Goal: Task Accomplishment & Management: Complete application form

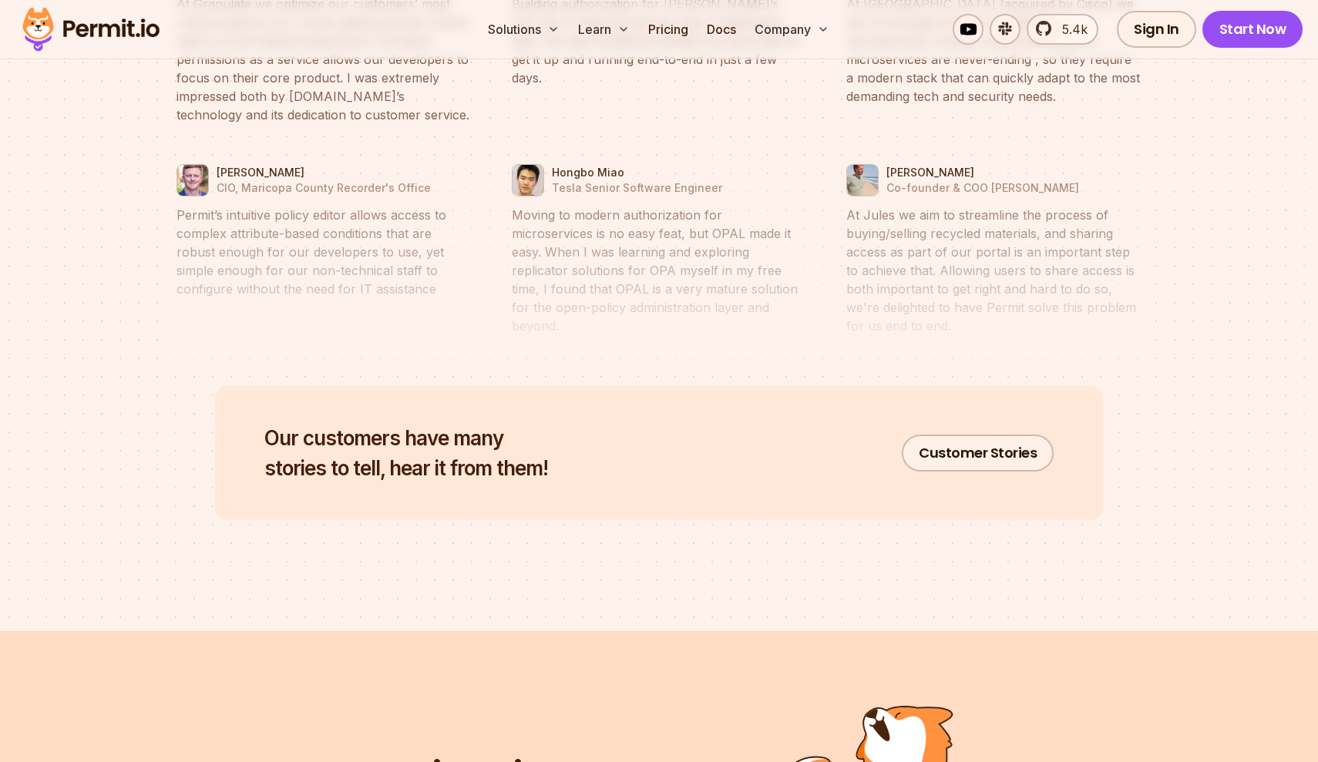
scroll to position [7368, 0]
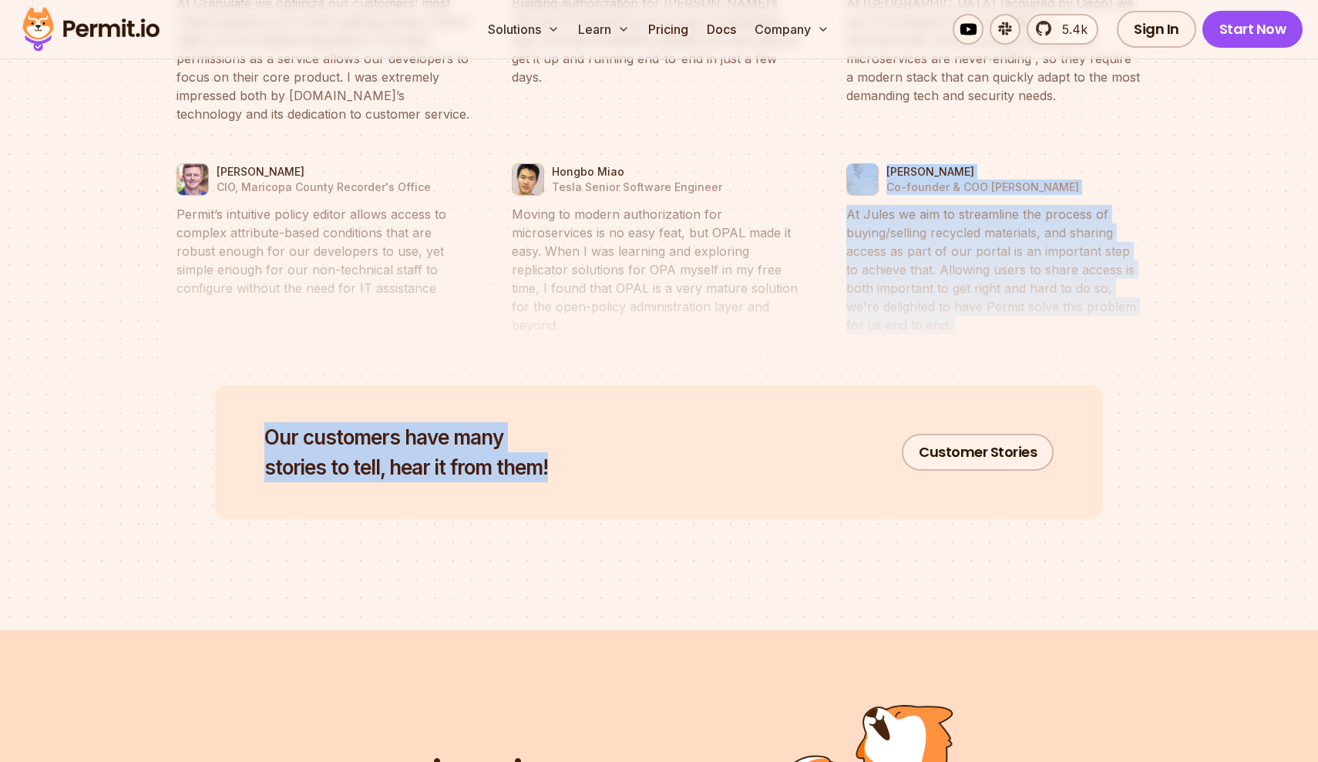
drag, startPoint x: 553, startPoint y: 459, endPoint x: 733, endPoint y: 400, distance: 188.9
click at [708, 385] on div "Our customers have many stories to tell, hear it from them! Customer Stories" at bounding box center [659, 452] width 888 height 134
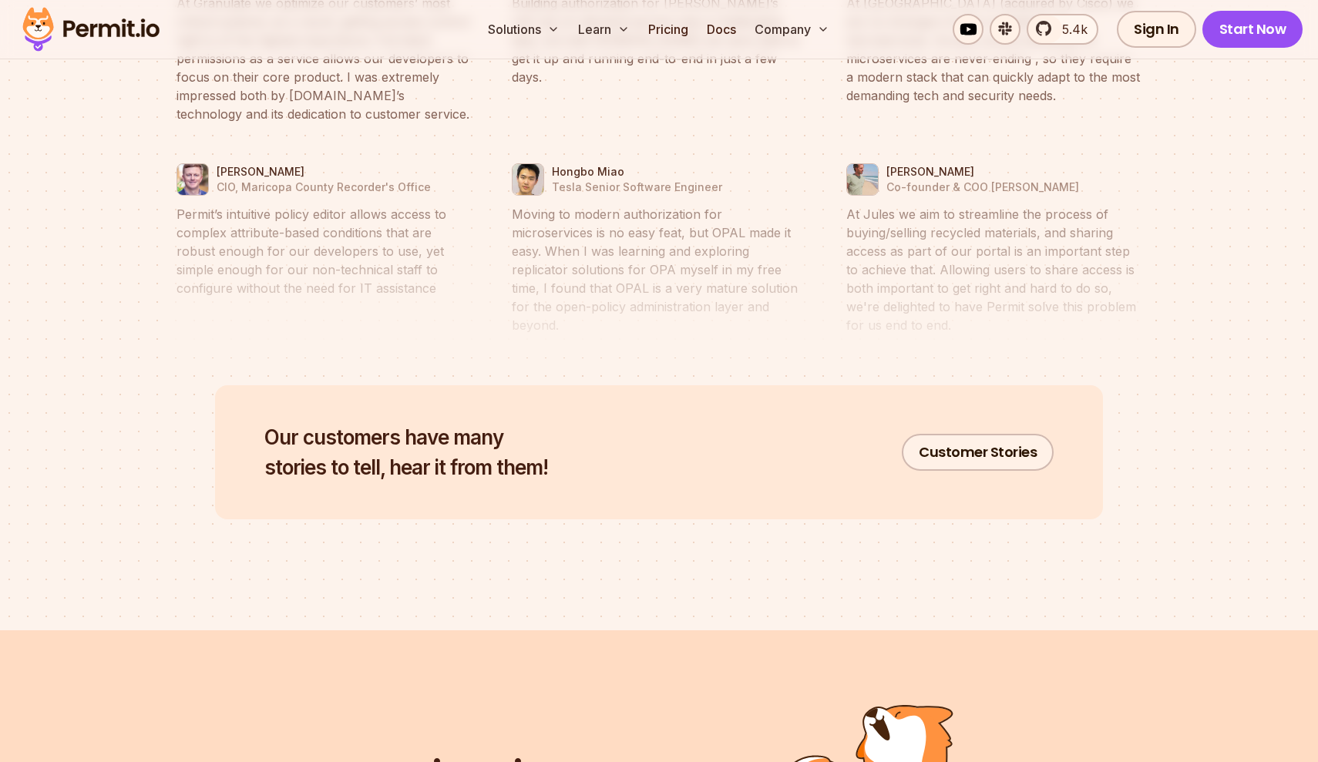
click at [749, 423] on div "Our customers have many stories to tell, hear it from them! Customer Stories" at bounding box center [659, 452] width 888 height 134
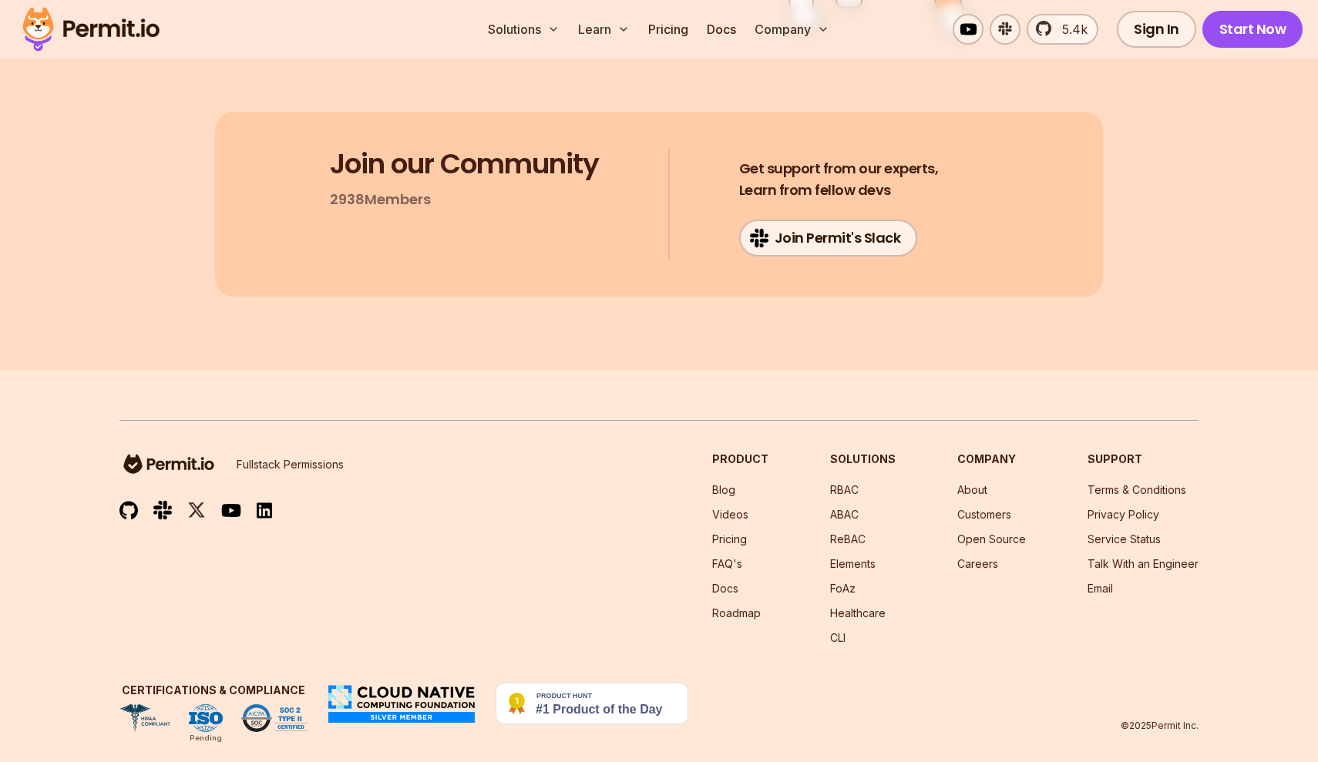
scroll to position [8194, 0]
click at [483, 506] on div "Fullstack Permissions Product Blog Videos Pricing FAQ's Docs Roadmap Solutions …" at bounding box center [658, 549] width 1079 height 194
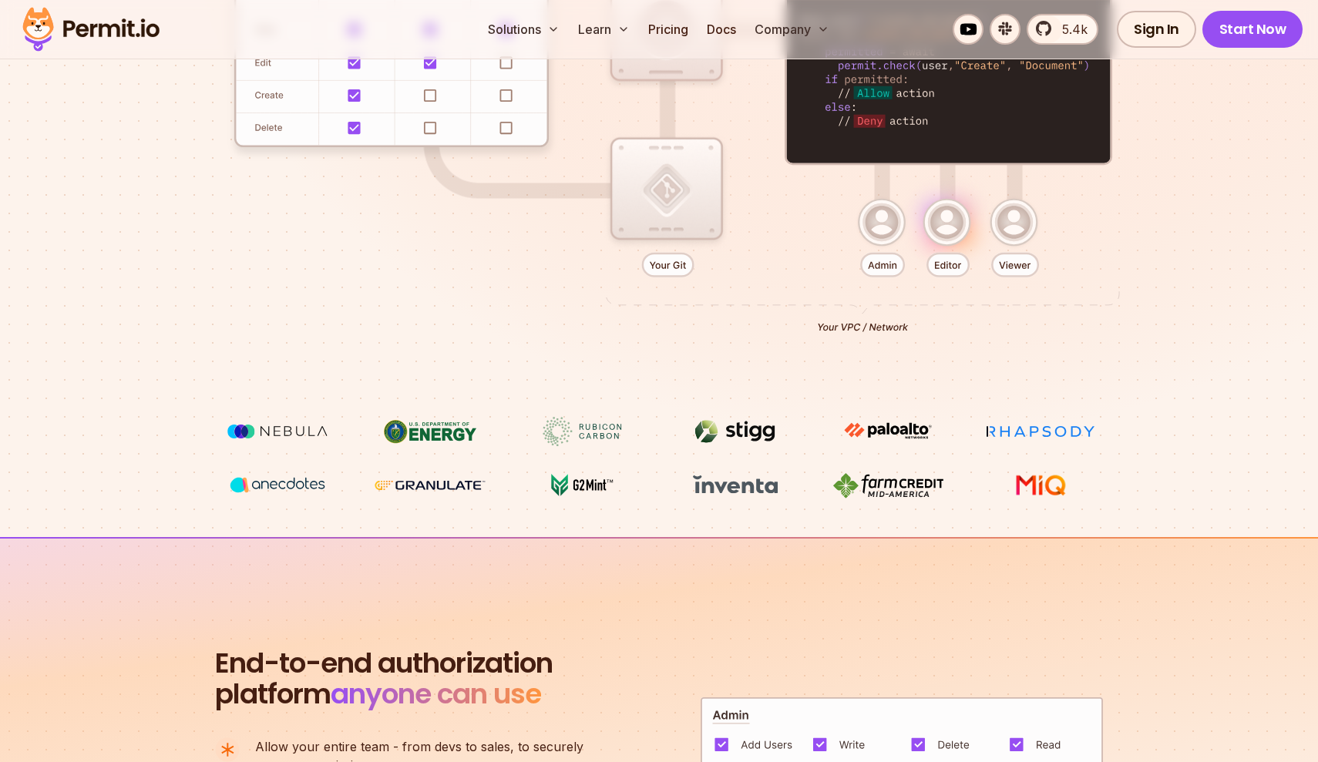
scroll to position [496, 0]
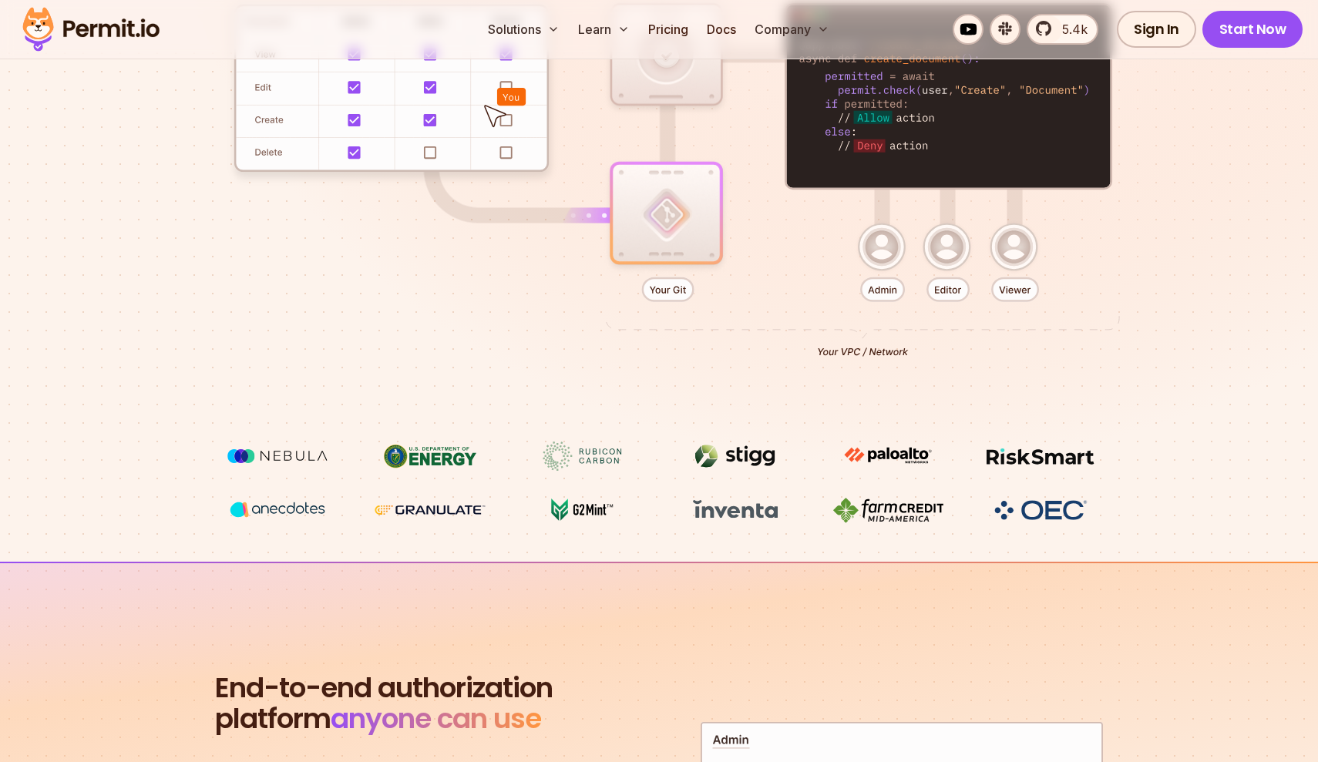
click at [398, 314] on div at bounding box center [658, 157] width 1079 height 567
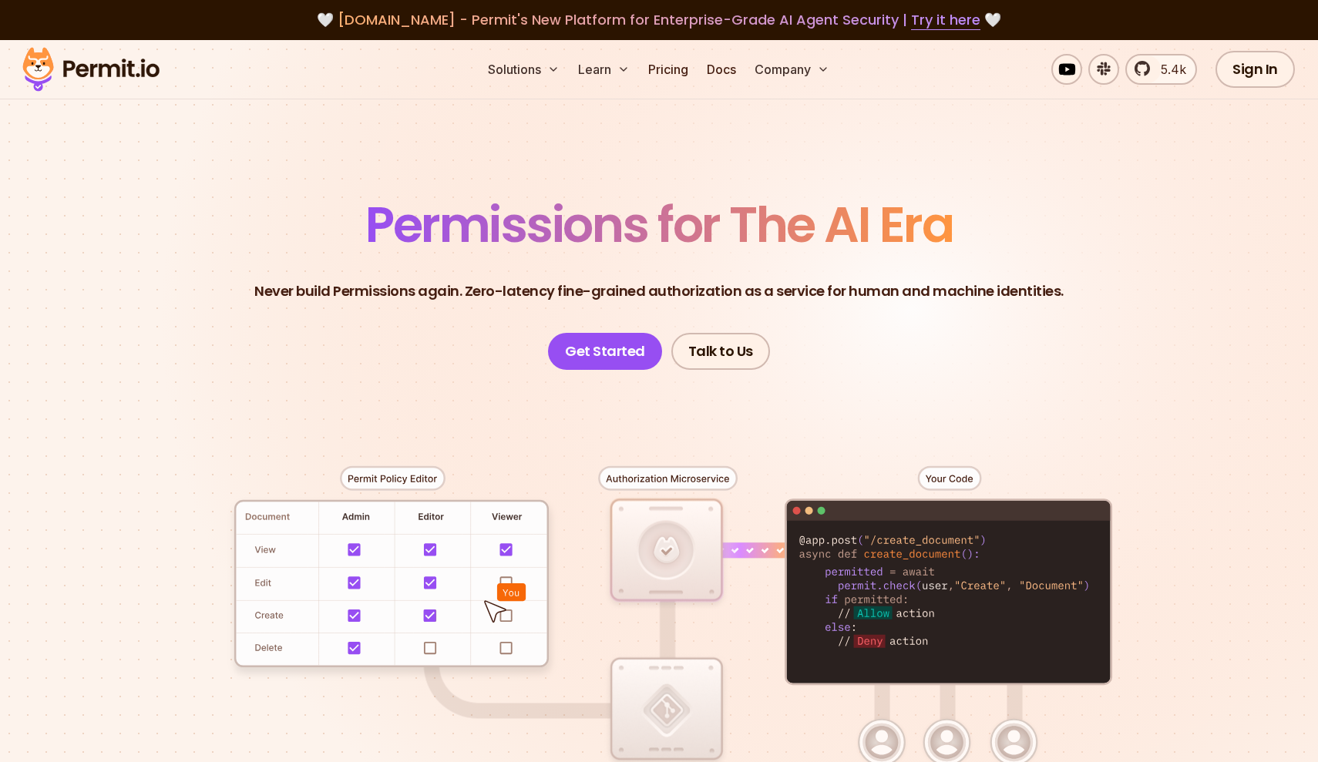
scroll to position [0, 0]
click at [633, 348] on link "Get Started" at bounding box center [605, 351] width 114 height 37
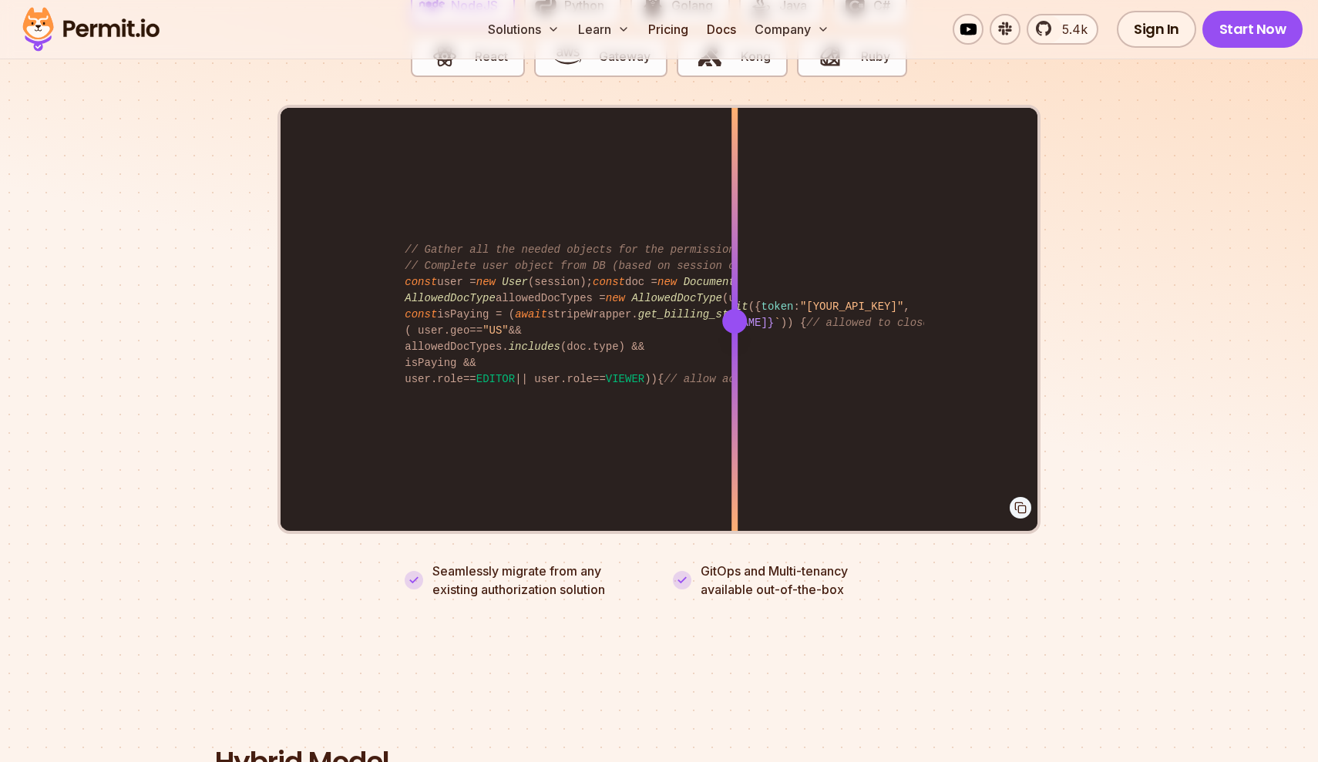
scroll to position [3113, 0]
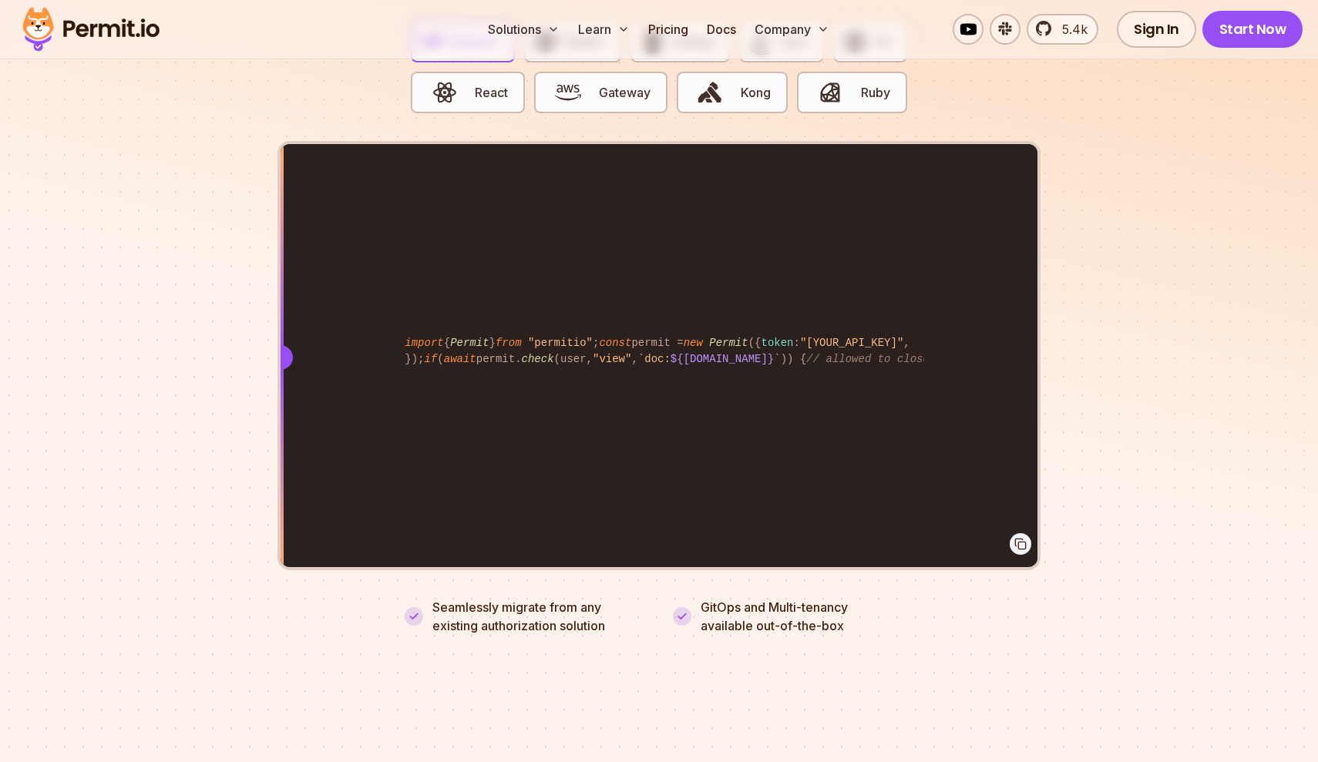
drag, startPoint x: 641, startPoint y: 445, endPoint x: 253, endPoint y: 503, distance: 392.8
click at [253, 503] on section "Fully functional authorization in 5 minutes Just add permit.check() to your cod…" at bounding box center [659, 227] width 1318 height 963
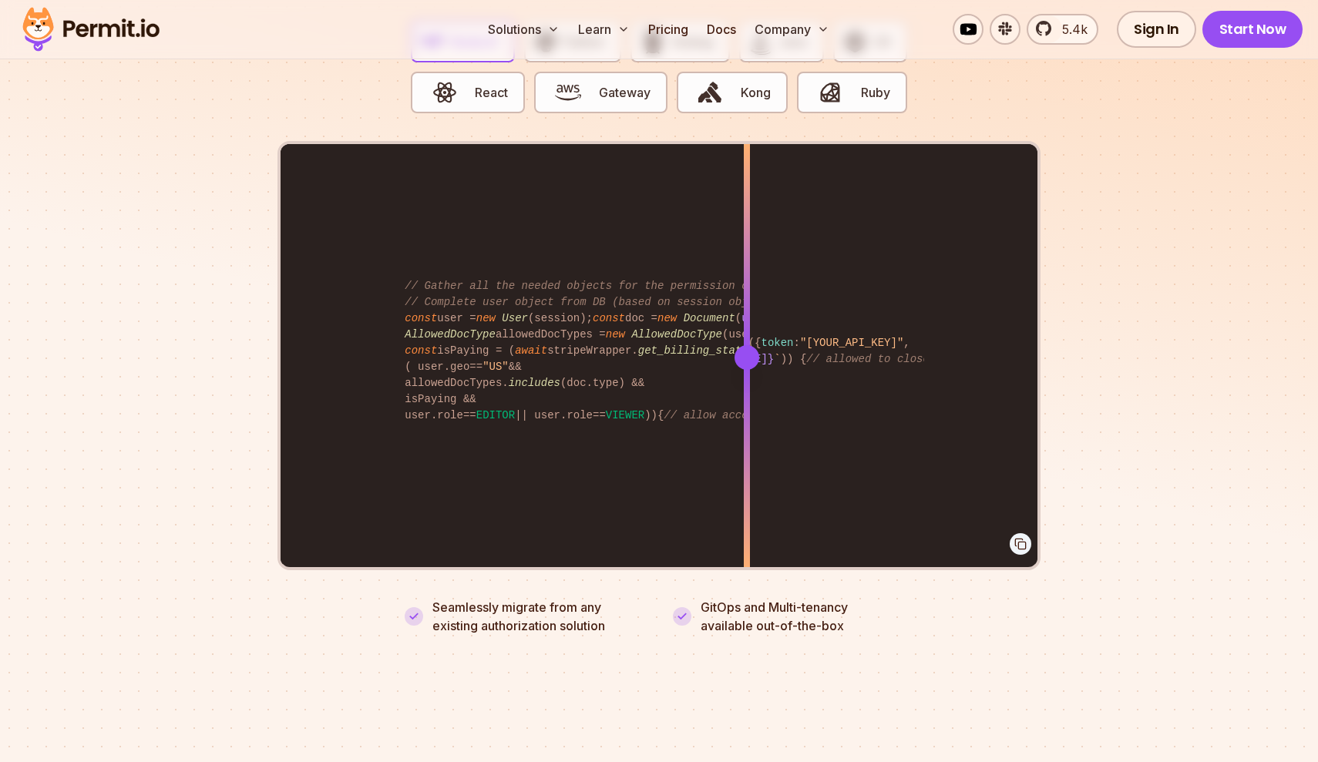
drag, startPoint x: 284, startPoint y: 337, endPoint x: 906, endPoint y: 496, distance: 641.2
click at [750, 496] on div at bounding box center [747, 356] width 6 height 425
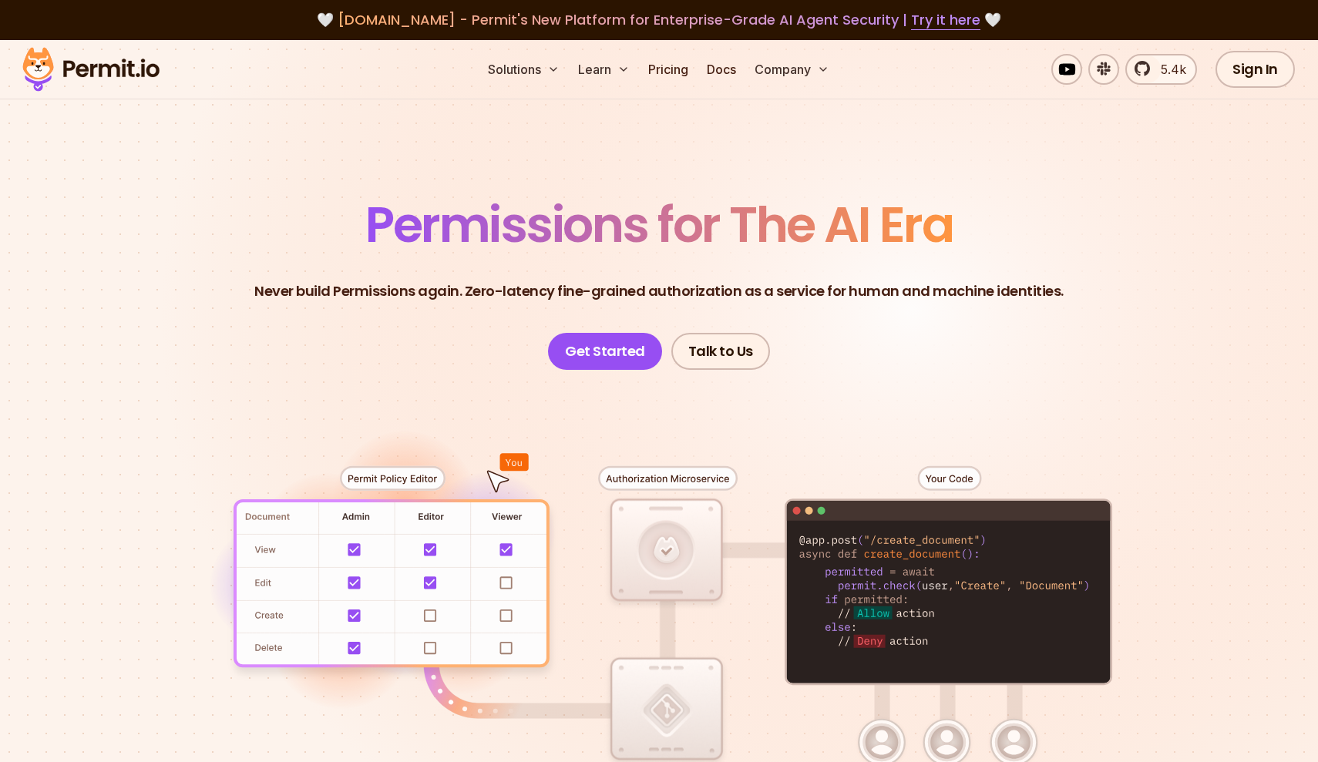
scroll to position [0, 0]
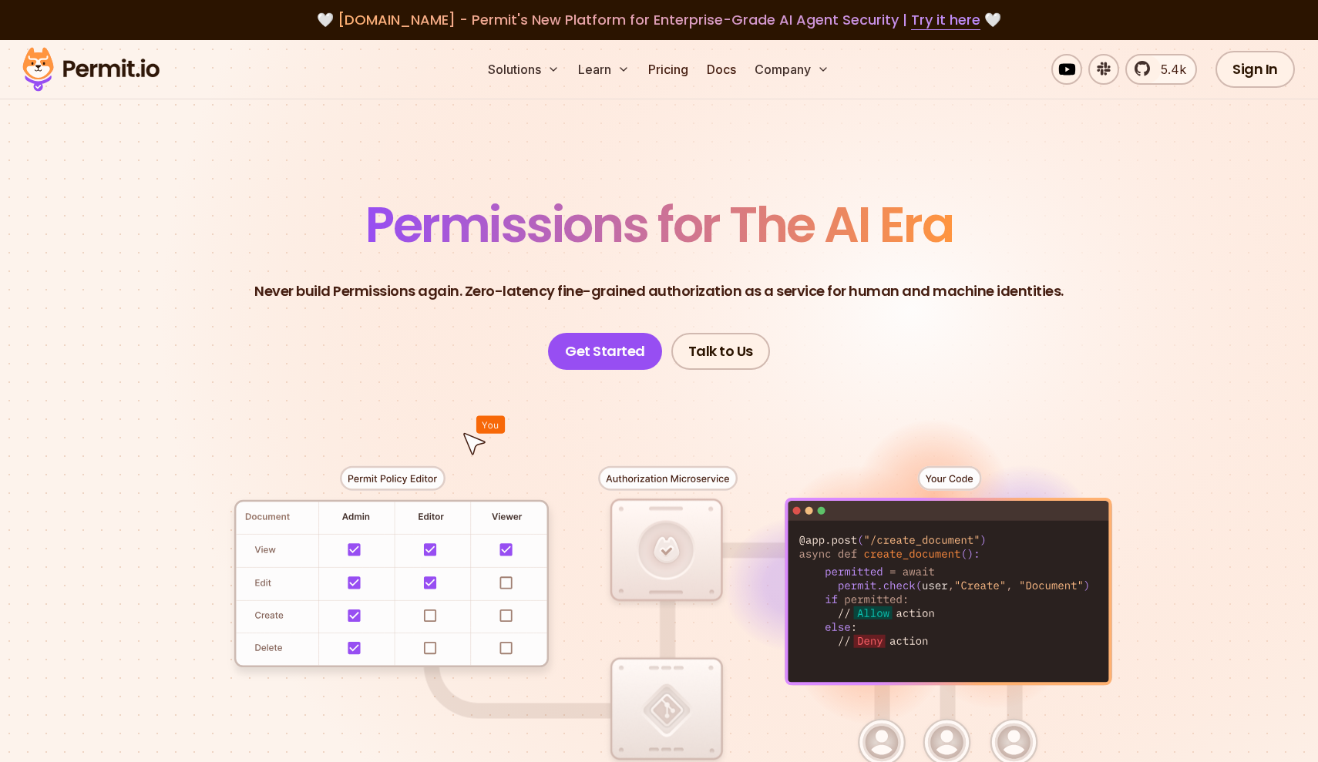
drag, startPoint x: 639, startPoint y: 466, endPoint x: 667, endPoint y: 440, distance: 38.2
click at [667, 440] on div at bounding box center [658, 653] width 1079 height 567
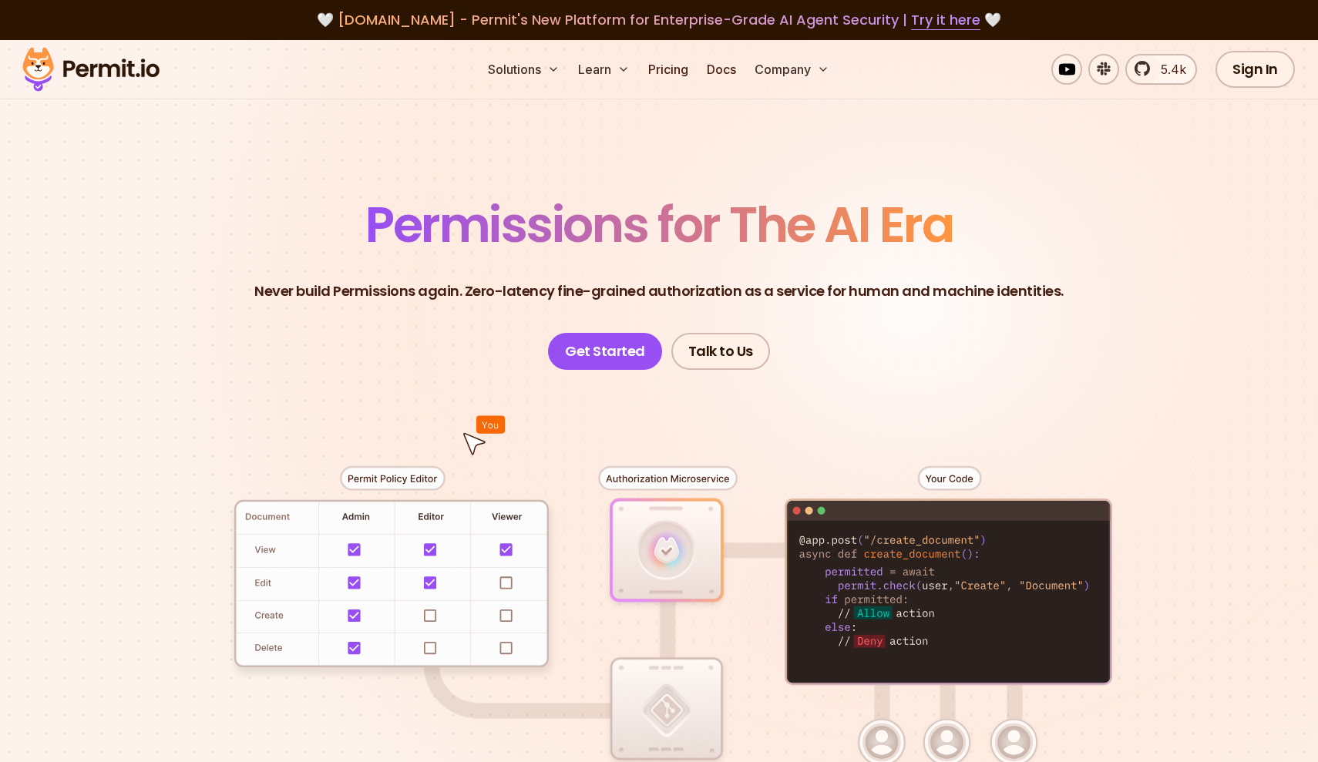
drag, startPoint x: 767, startPoint y: 462, endPoint x: 530, endPoint y: 501, distance: 239.7
click at [529, 502] on div at bounding box center [658, 653] width 1079 height 567
drag, startPoint x: 620, startPoint y: 474, endPoint x: 906, endPoint y: 511, distance: 289.1
click at [907, 511] on div at bounding box center [658, 653] width 1079 height 567
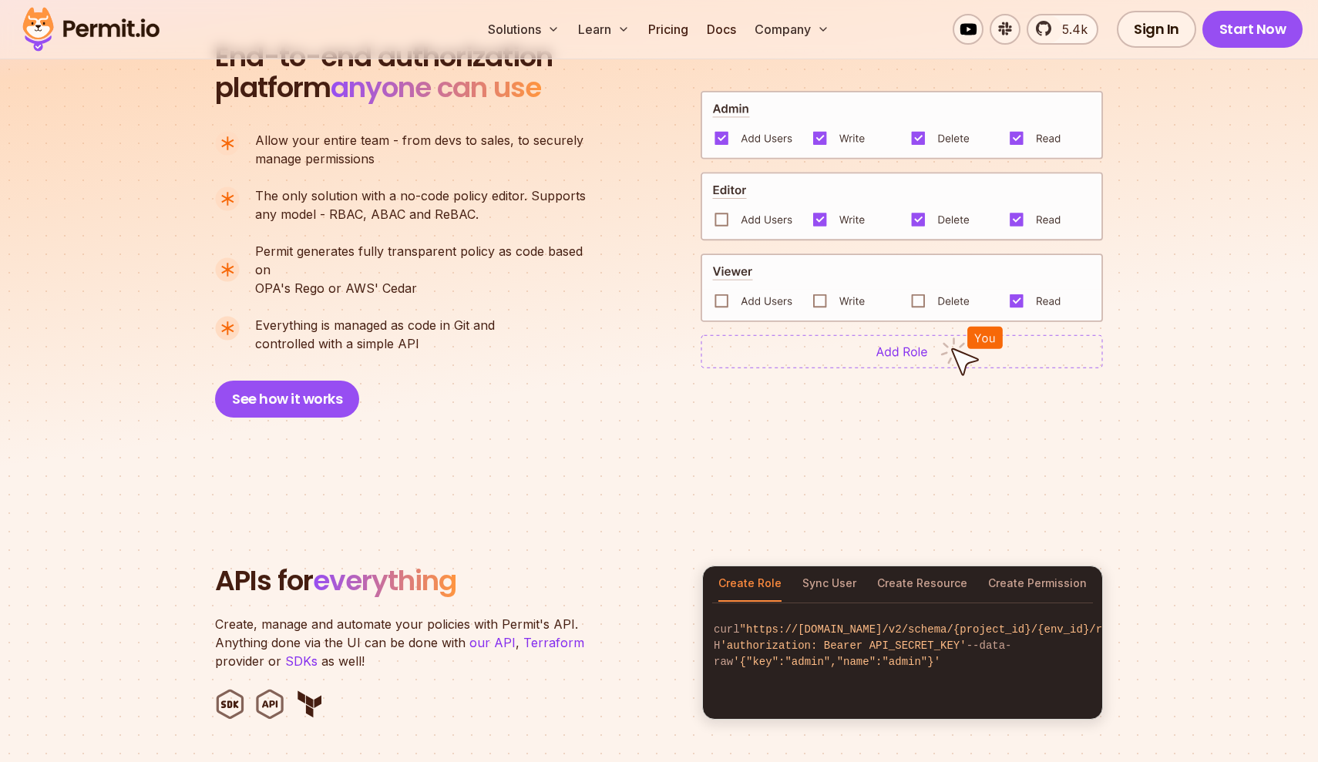
scroll to position [1122, 0]
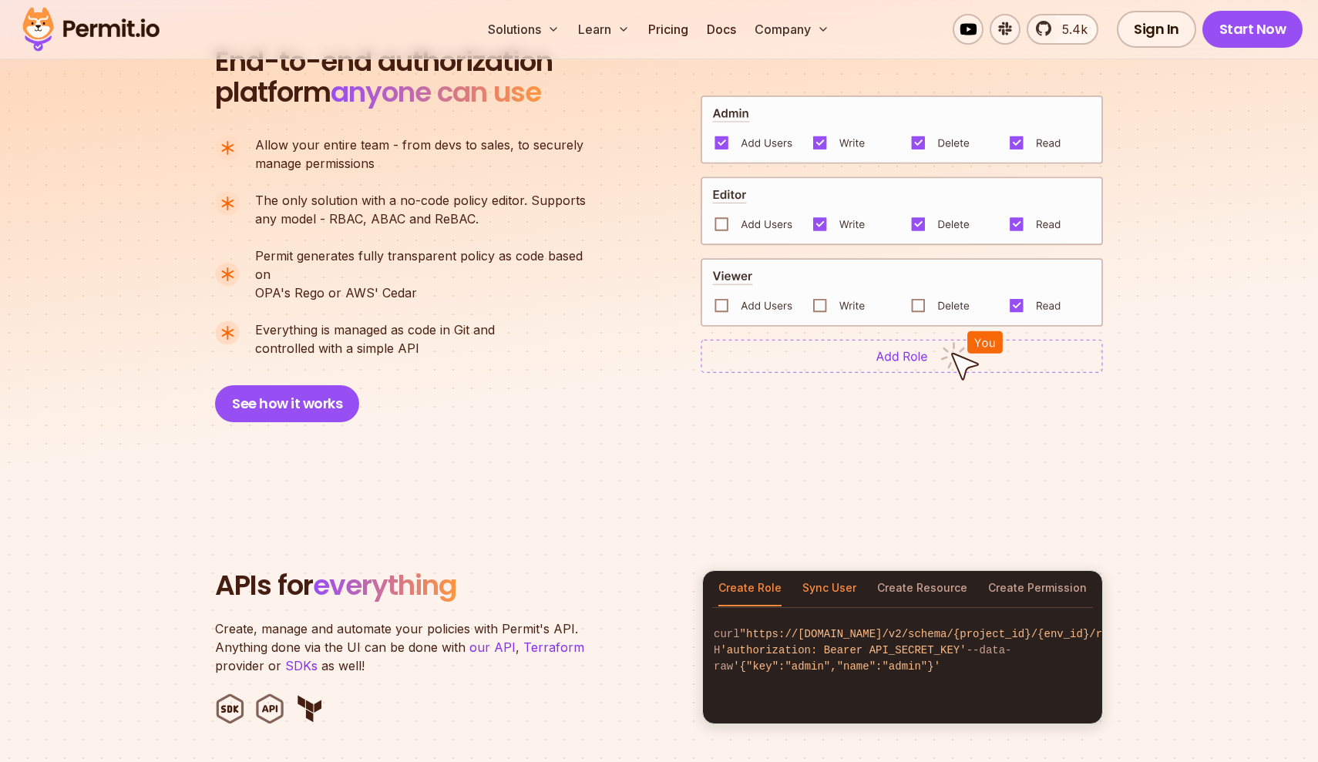
click at [838, 573] on button "Sync User" at bounding box center [829, 588] width 54 height 35
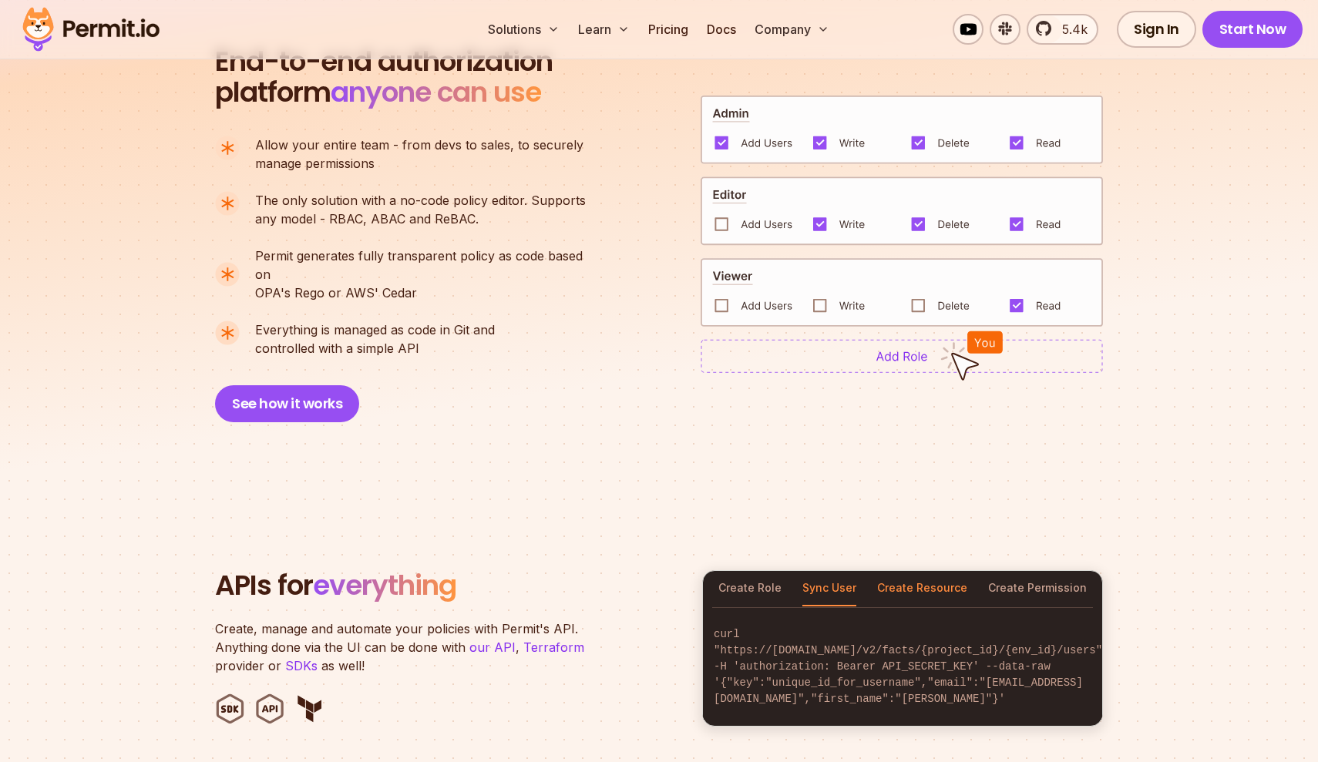
click at [893, 574] on button "Create Resource" at bounding box center [922, 588] width 90 height 35
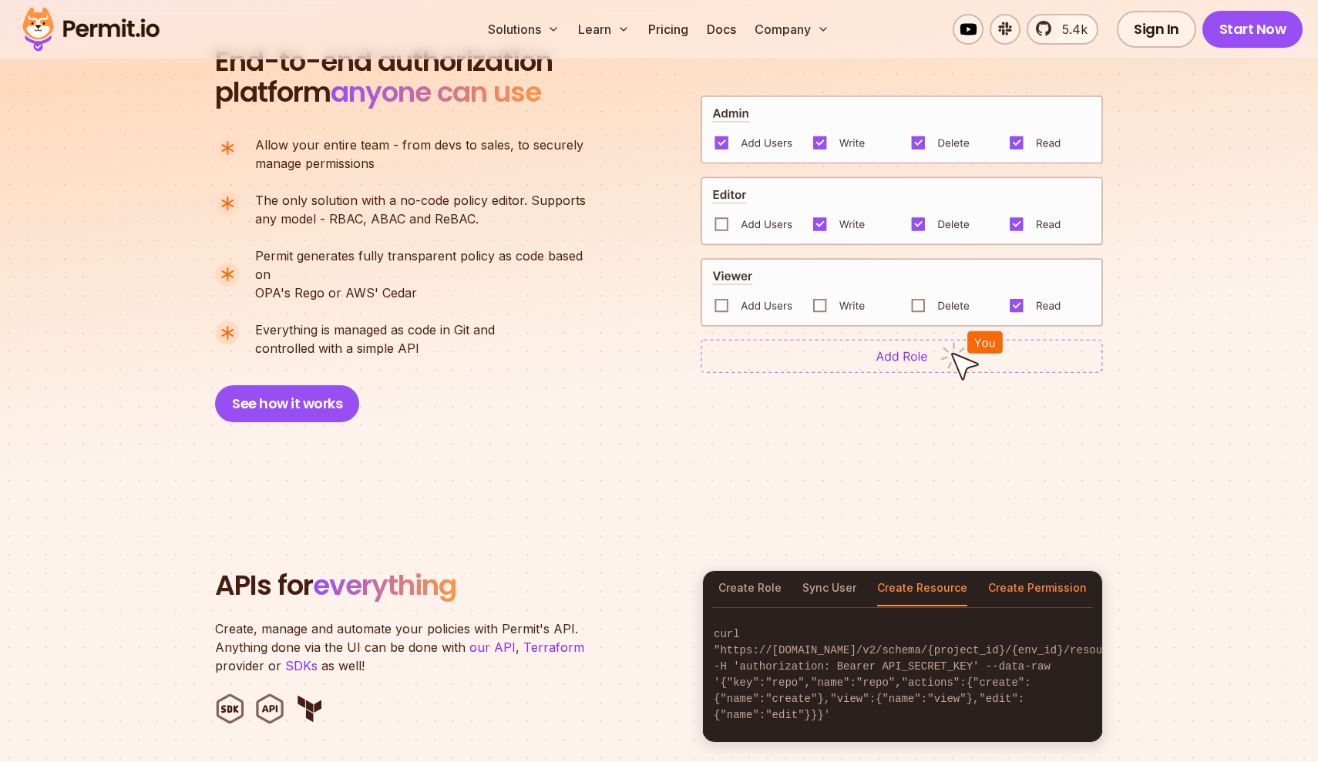
click at [1036, 571] on button "Create Permission" at bounding box center [1037, 588] width 99 height 35
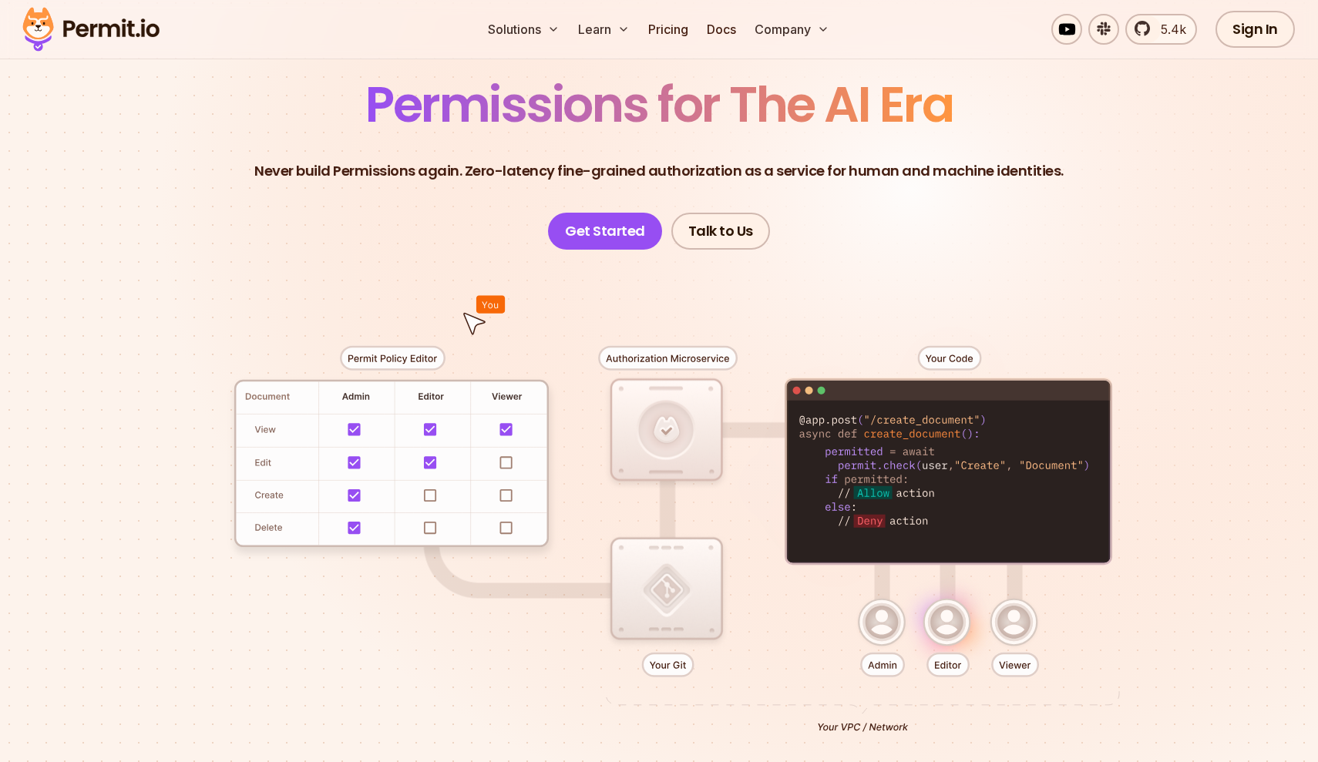
scroll to position [121, 0]
click at [428, 529] on div at bounding box center [658, 532] width 1079 height 567
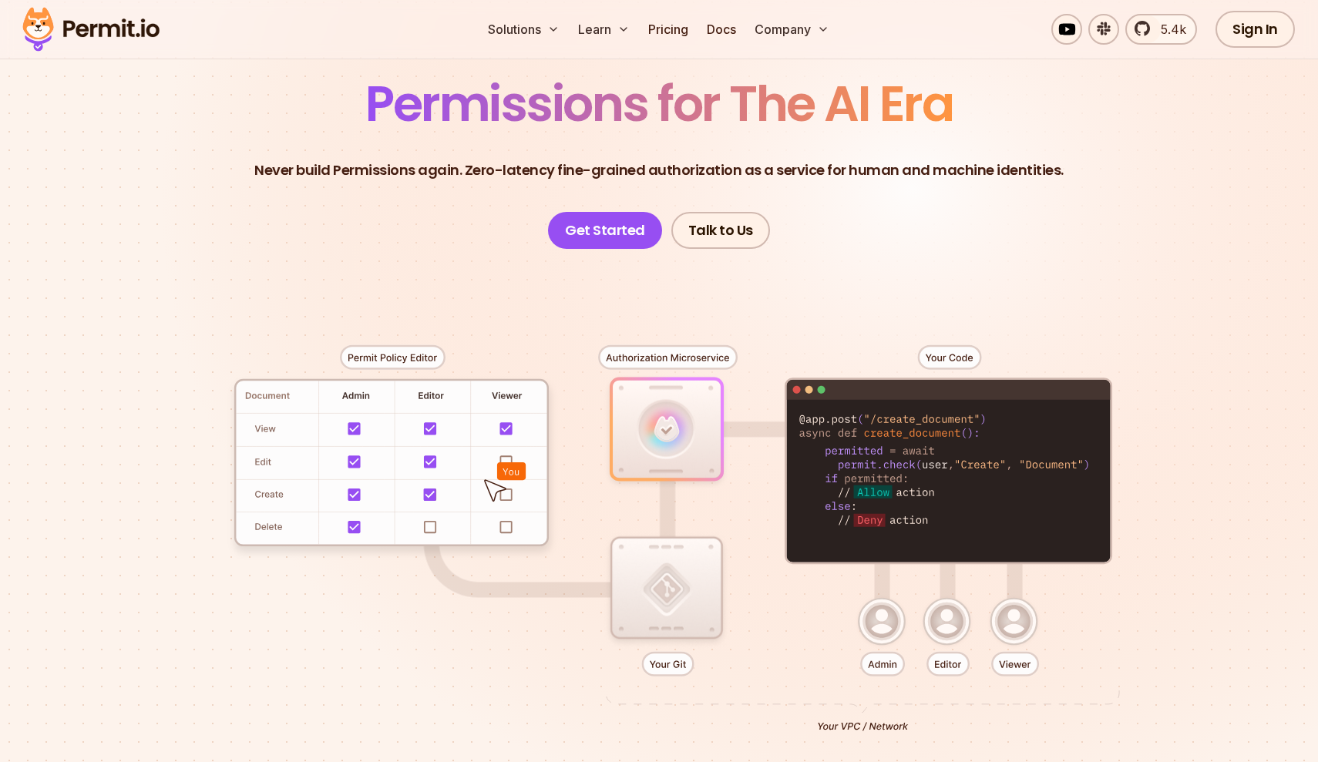
click at [506, 529] on div at bounding box center [658, 532] width 1079 height 567
click at [504, 489] on div at bounding box center [658, 532] width 1079 height 567
click at [503, 501] on div at bounding box center [658, 532] width 1079 height 567
click at [503, 496] on div at bounding box center [658, 532] width 1079 height 567
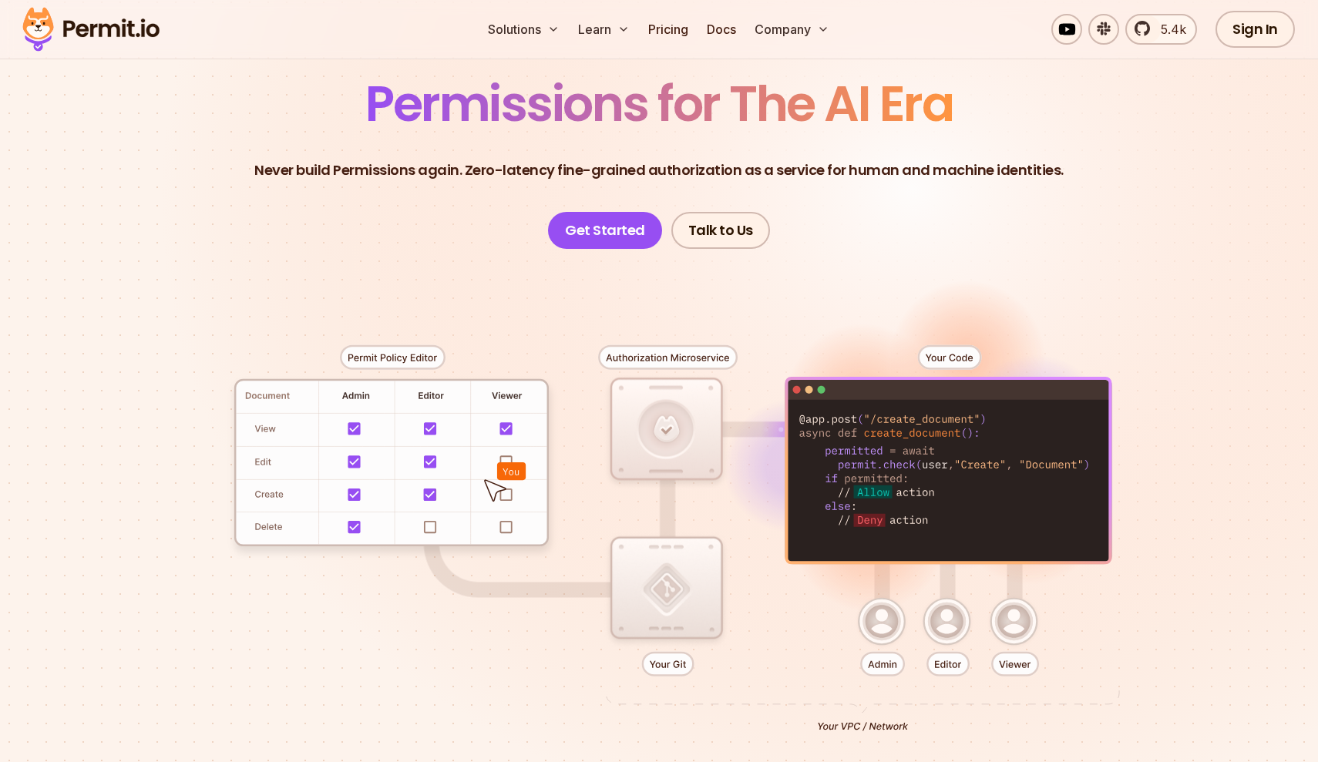
click at [505, 466] on div at bounding box center [658, 532] width 1079 height 567
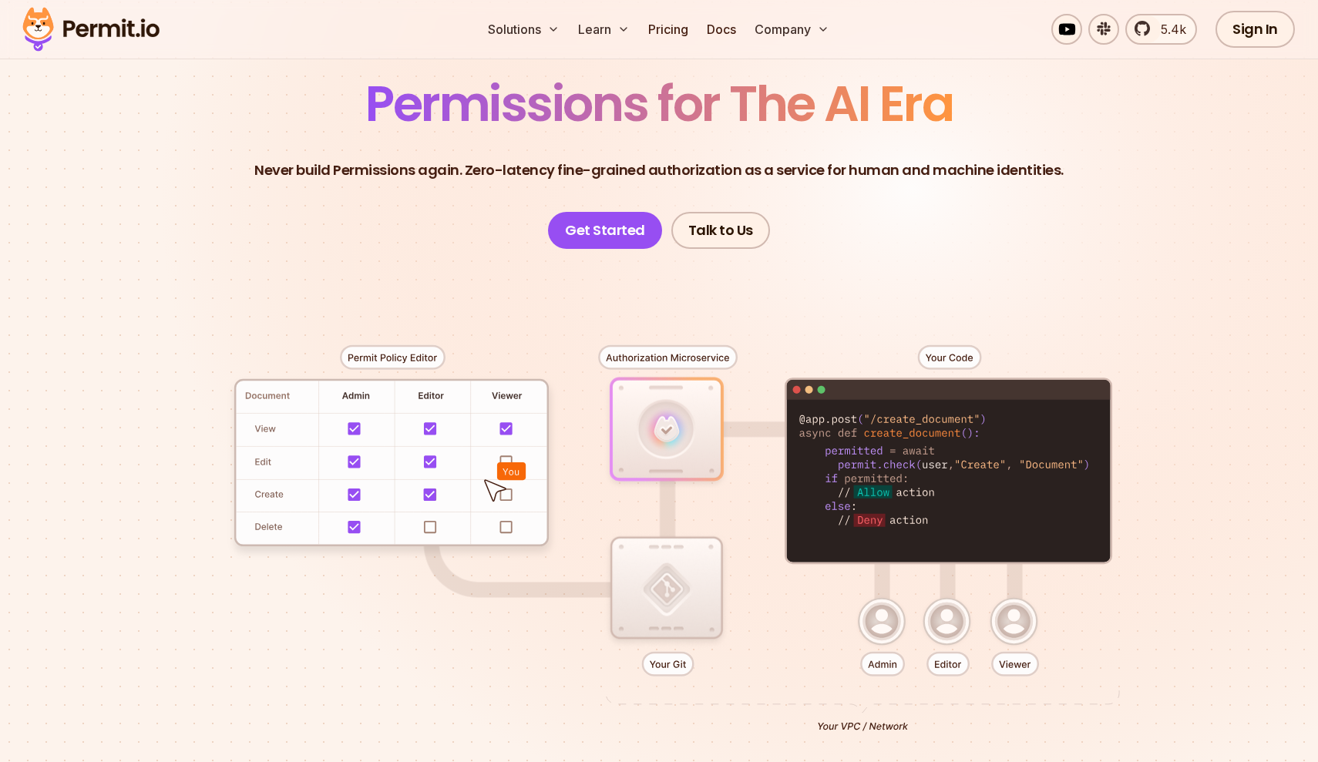
click at [506, 453] on div at bounding box center [658, 532] width 1079 height 567
click at [504, 426] on div at bounding box center [658, 532] width 1079 height 567
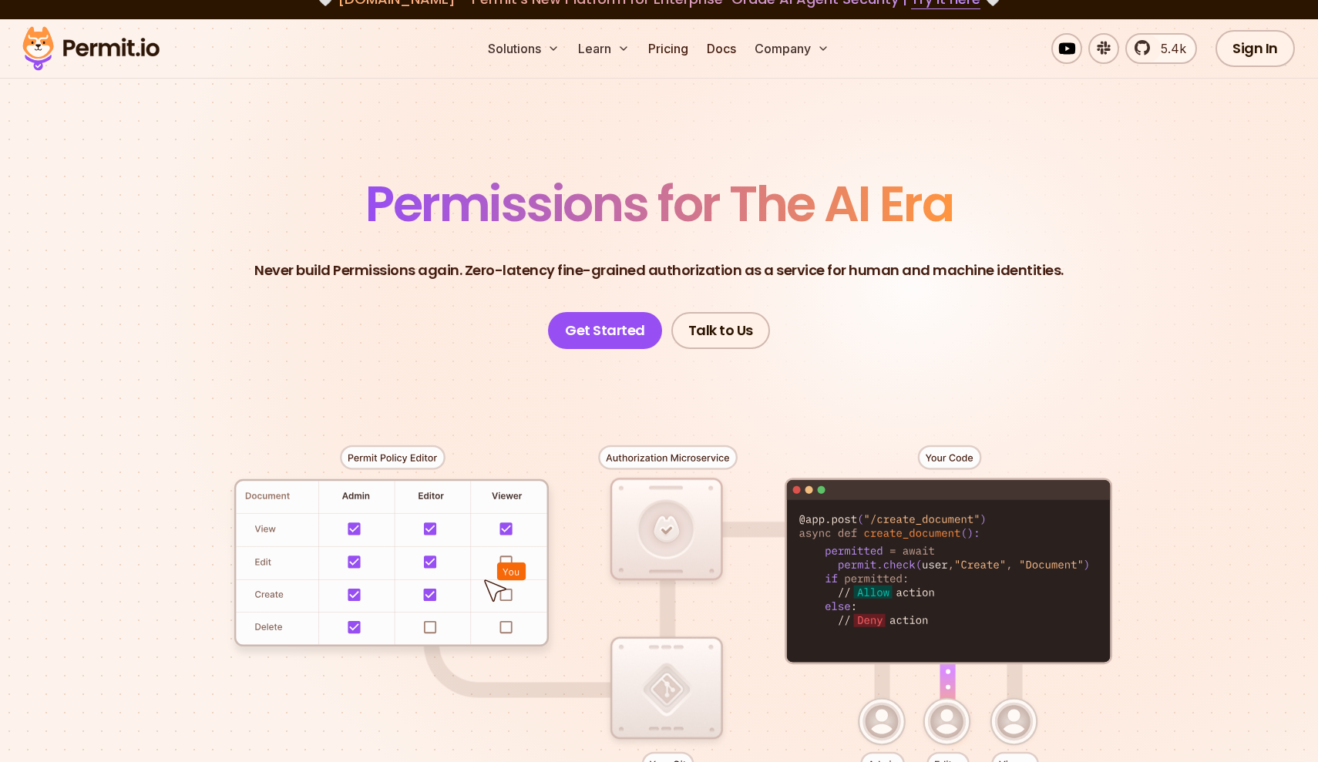
scroll to position [20, 0]
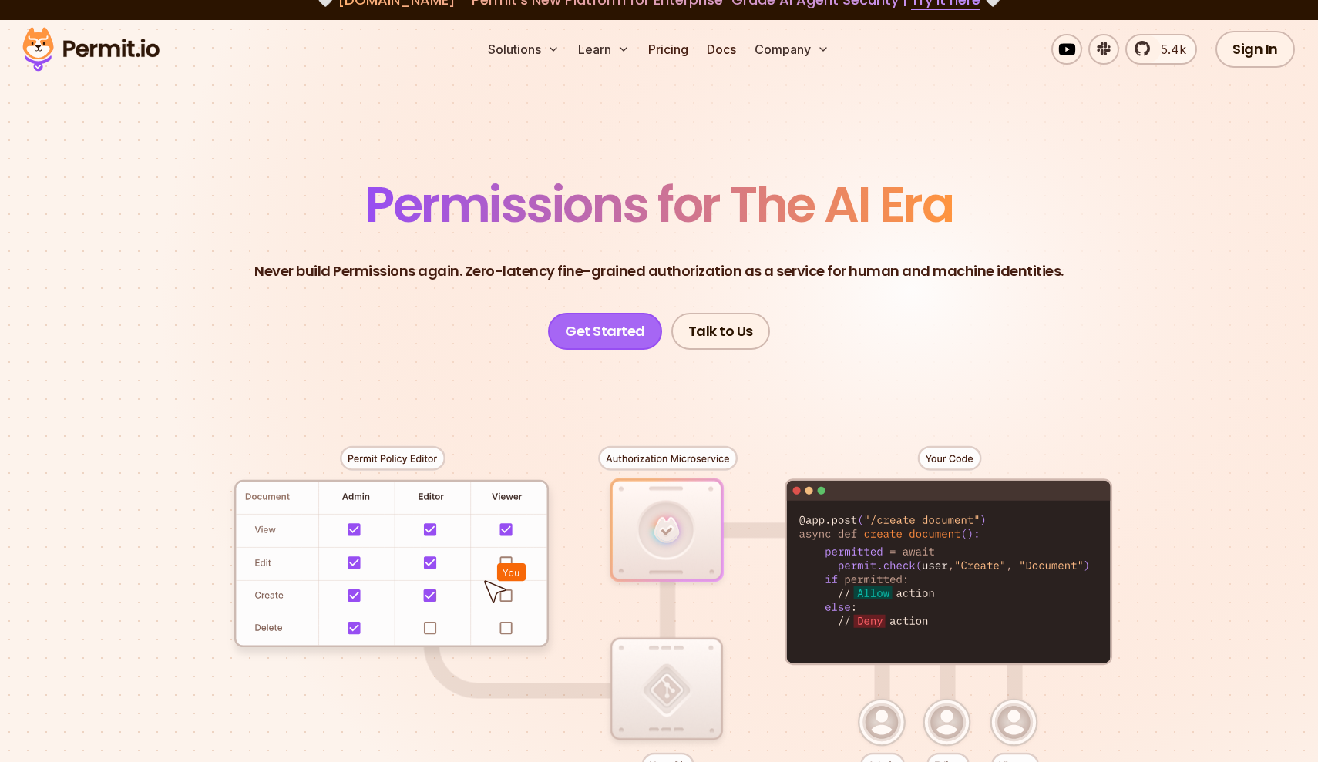
click at [643, 340] on link "Get Started" at bounding box center [605, 331] width 114 height 37
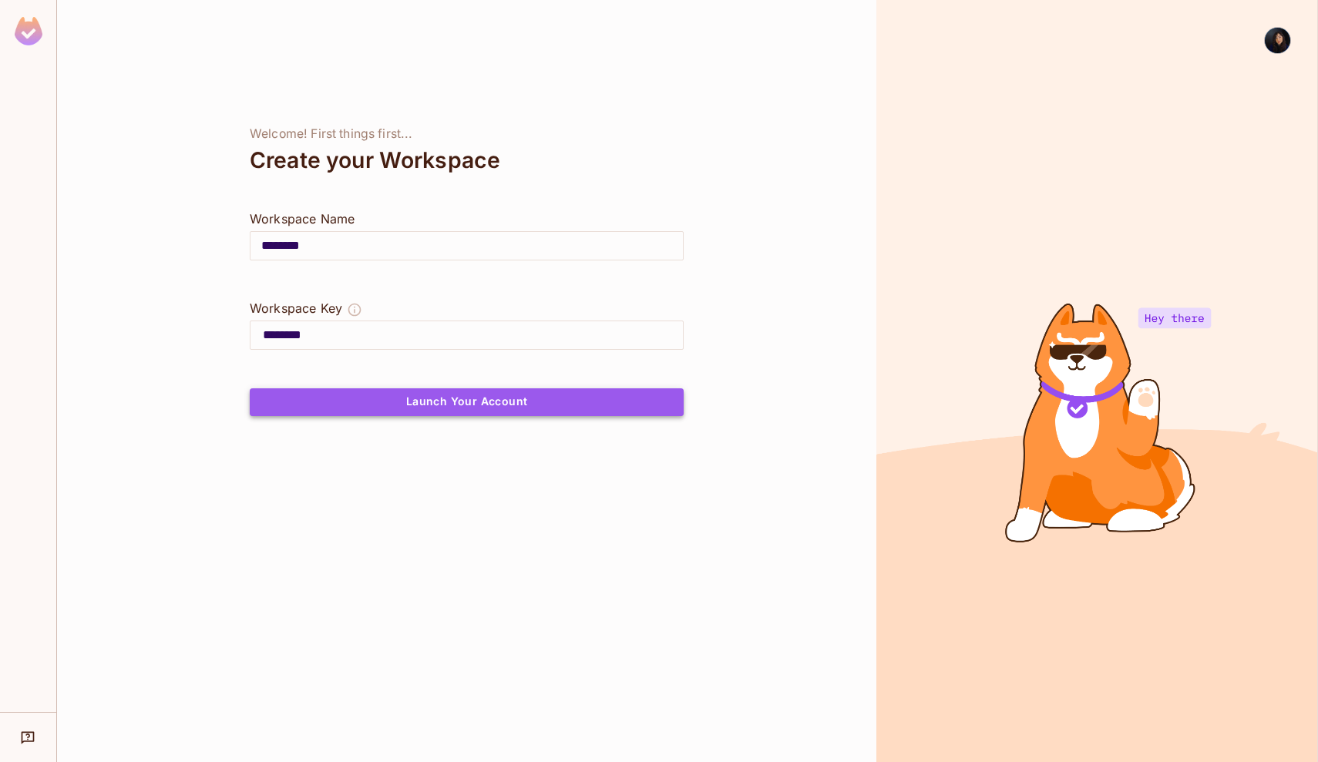
click at [466, 406] on button "Launch Your Account" at bounding box center [467, 402] width 434 height 28
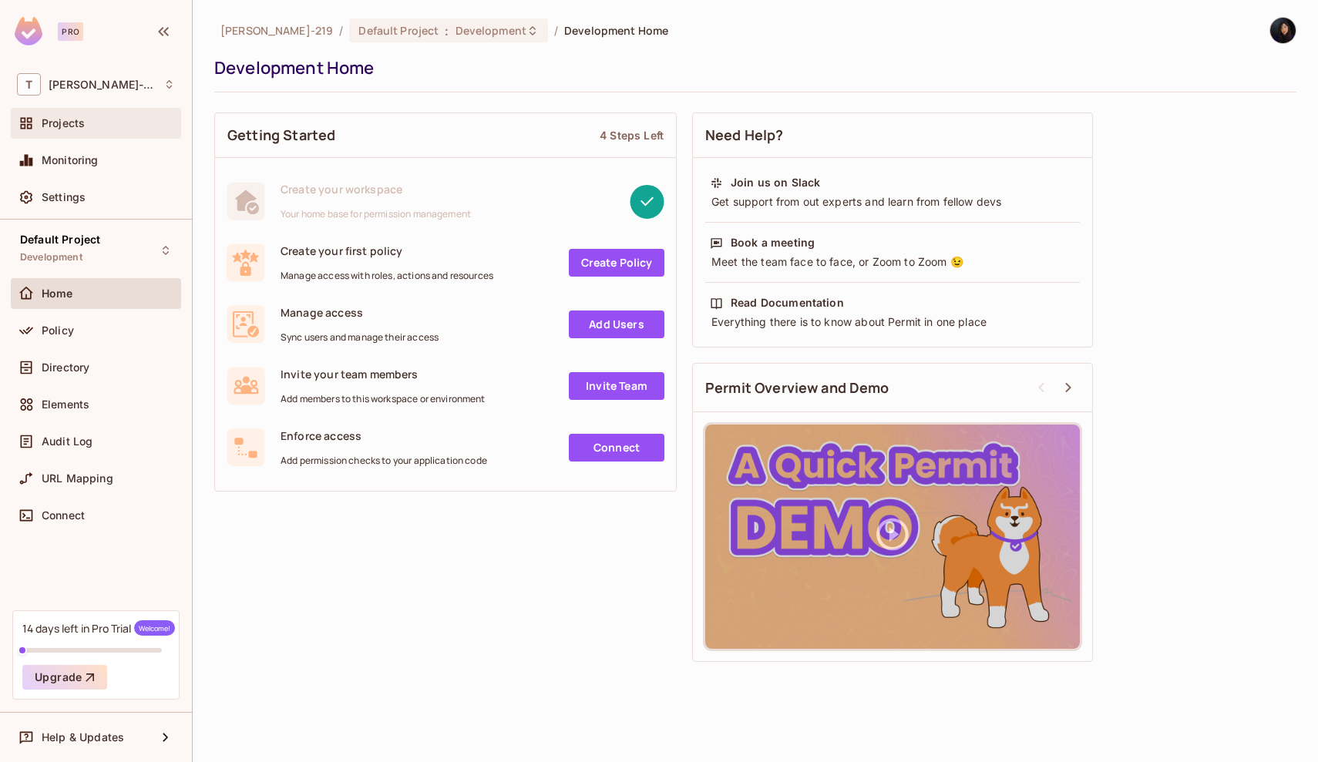
click at [96, 121] on div "Projects" at bounding box center [108, 123] width 133 height 12
